Goal: Check status: Check status

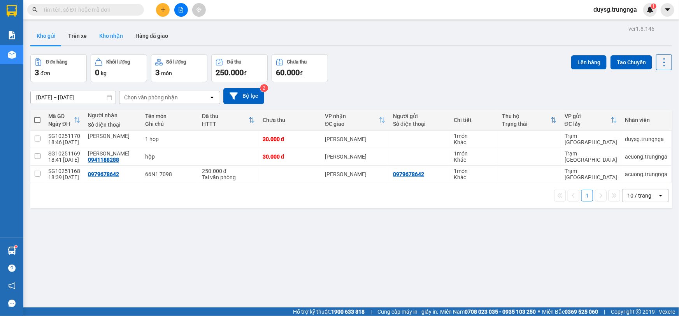
click at [119, 37] on button "Kho nhận" at bounding box center [111, 35] width 36 height 19
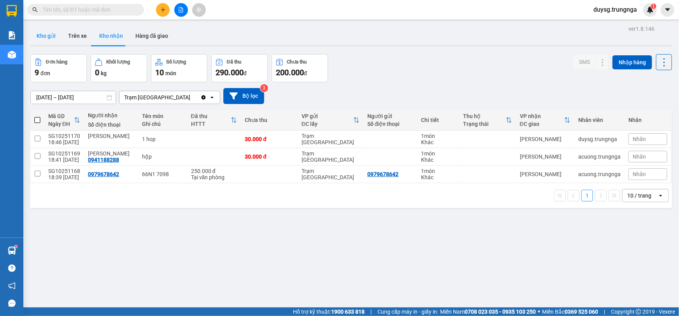
click at [51, 36] on button "Kho gửi" at bounding box center [46, 35] width 32 height 19
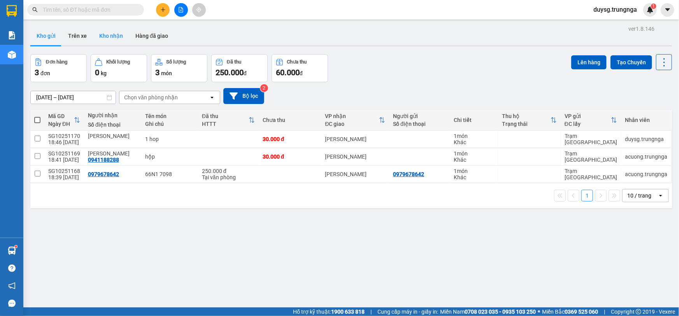
click at [107, 37] on button "Kho nhận" at bounding box center [111, 35] width 36 height 19
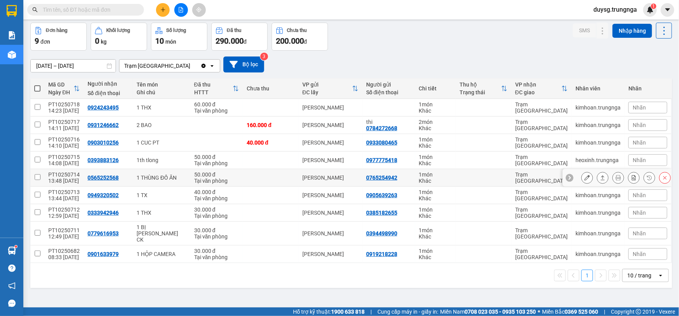
scroll to position [35, 0]
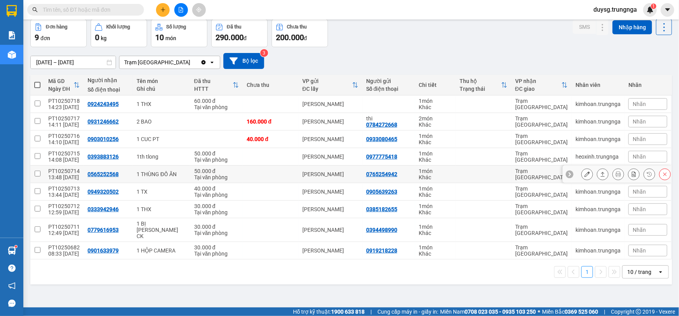
click at [597, 174] on button at bounding box center [602, 174] width 11 height 14
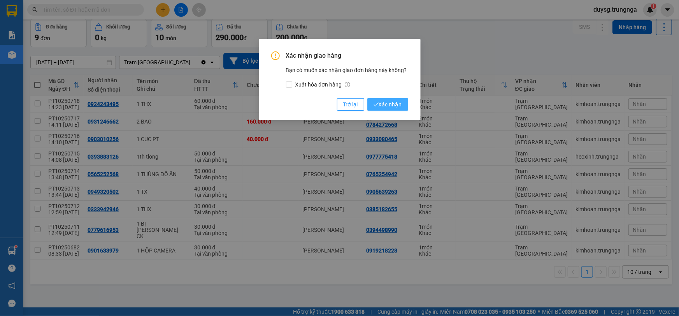
click at [385, 103] on span "Xác nhận" at bounding box center [387, 104] width 28 height 9
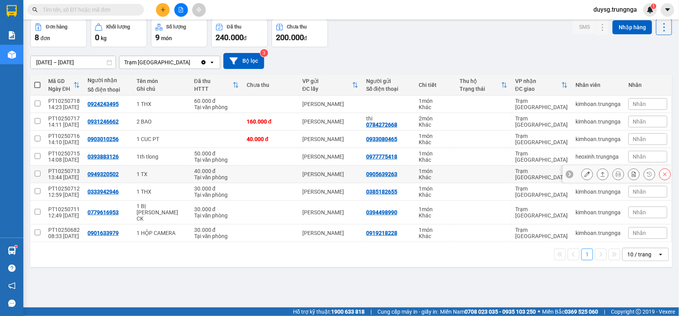
click at [600, 174] on icon at bounding box center [602, 173] width 5 height 5
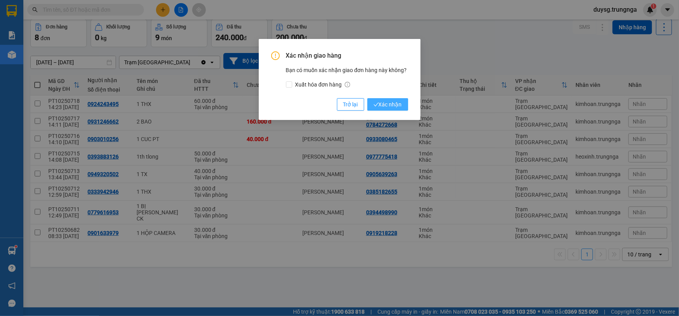
click at [381, 99] on button "Xác nhận" at bounding box center [387, 104] width 41 height 12
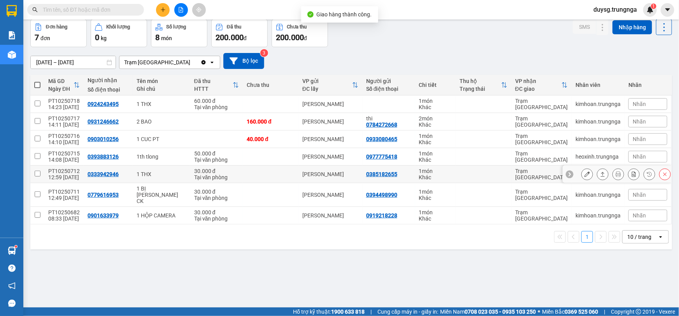
click at [601, 174] on icon at bounding box center [603, 174] width 4 height 5
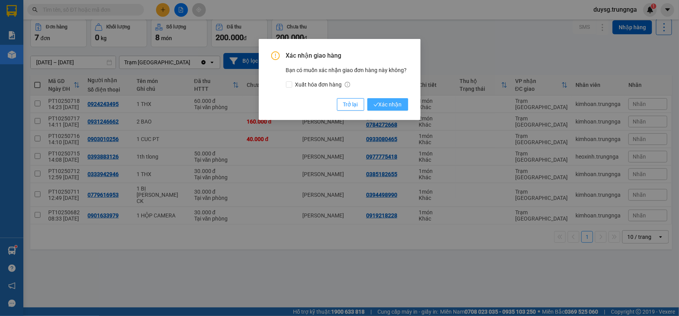
click at [387, 105] on span "Xác nhận" at bounding box center [387, 104] width 28 height 9
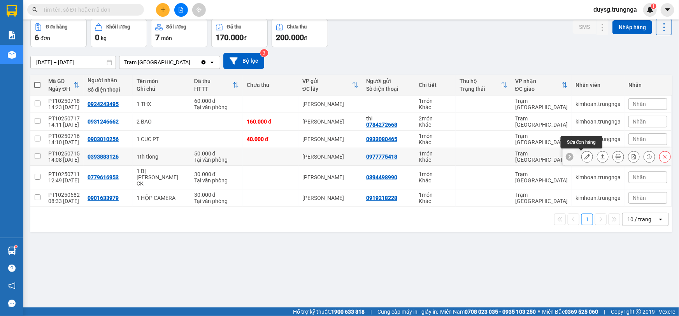
click at [600, 154] on icon at bounding box center [602, 156] width 5 height 5
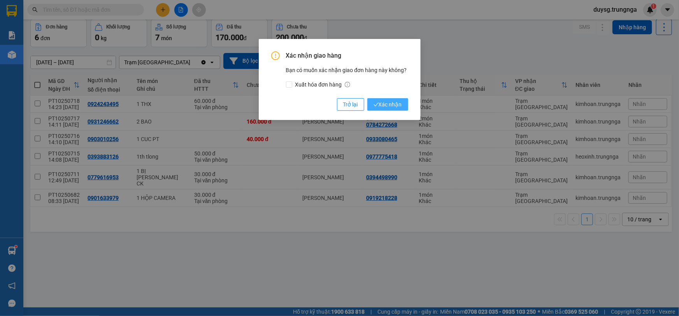
click at [390, 108] on span "Xác nhận" at bounding box center [387, 104] width 28 height 9
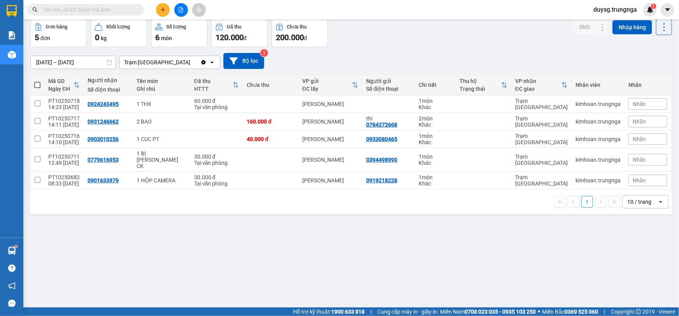
click at [371, 43] on div "Đơn hàng 5 đơn [PERSON_NAME] 0 kg Số [PERSON_NAME] 6 món Đã thu 120.000 [PERSON…" at bounding box center [351, 33] width 642 height 28
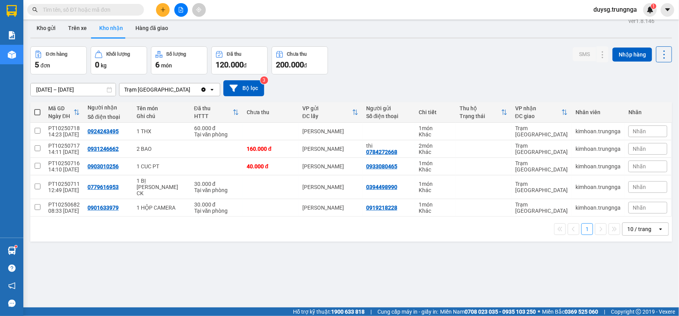
scroll to position [0, 0]
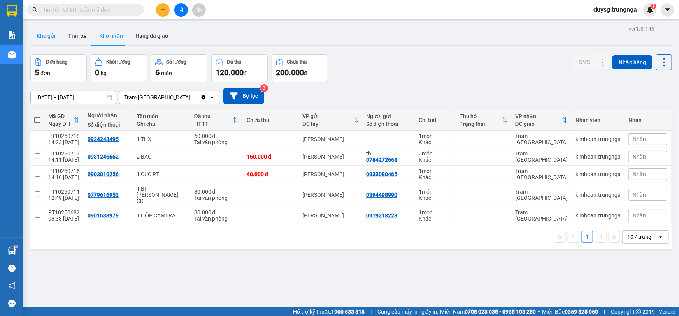
click at [44, 32] on button "Kho gửi" at bounding box center [46, 35] width 32 height 19
